Goal: Find contact information: Find contact information

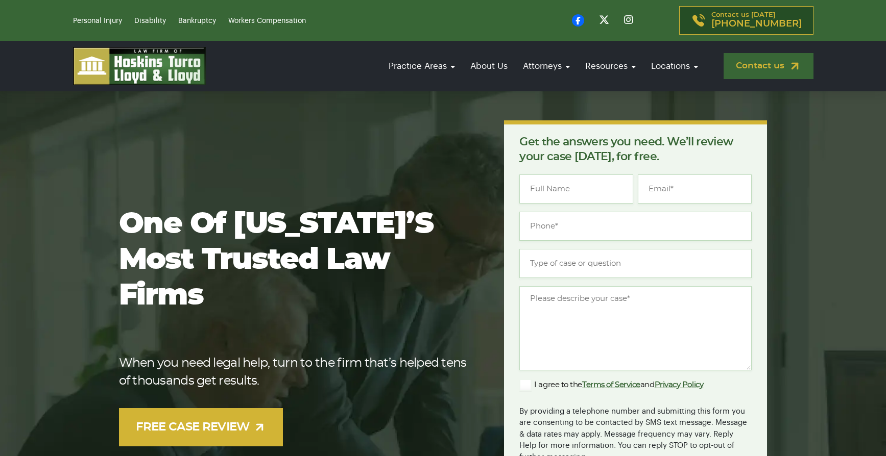
click at [758, 68] on link "Contact us" at bounding box center [768, 66] width 90 height 26
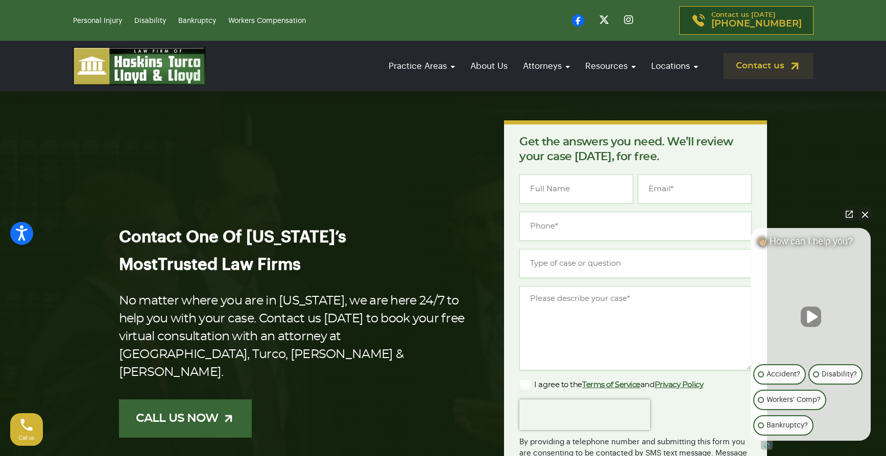
click at [177, 421] on link "CALL US NOW" at bounding box center [185, 419] width 133 height 38
